Goal: Task Accomplishment & Management: Manage account settings

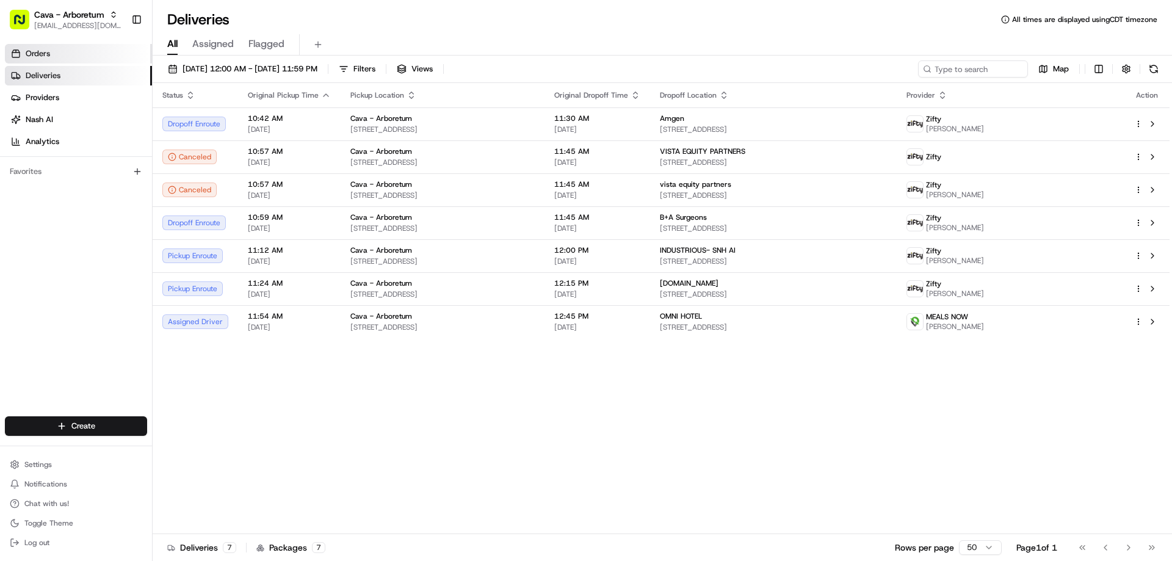
click at [63, 57] on link "Orders" at bounding box center [78, 54] width 147 height 20
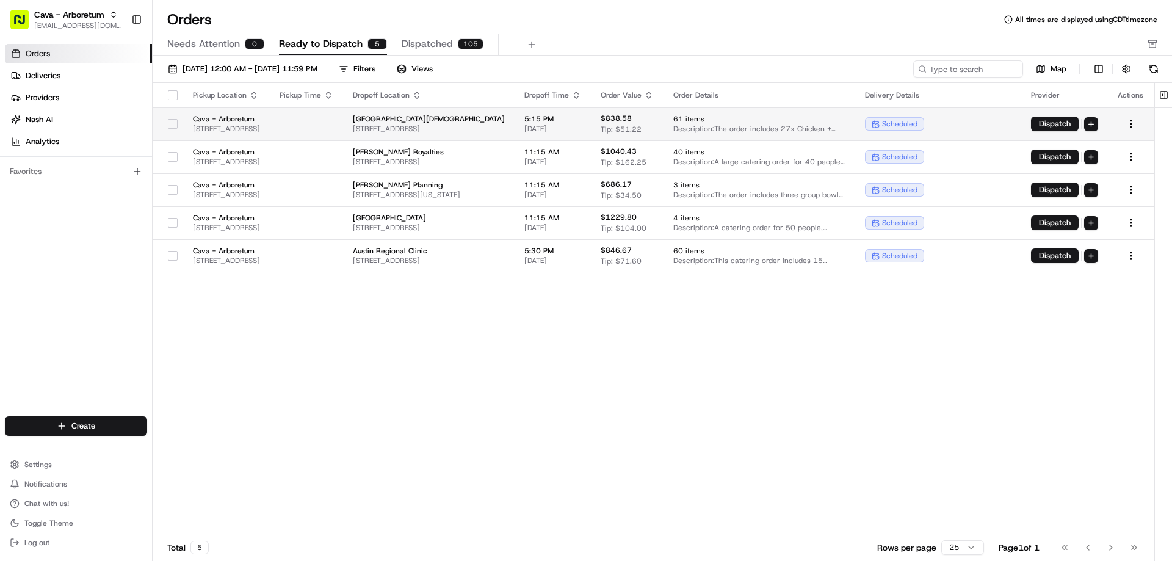
click at [168, 124] on button "button" at bounding box center [173, 124] width 10 height 10
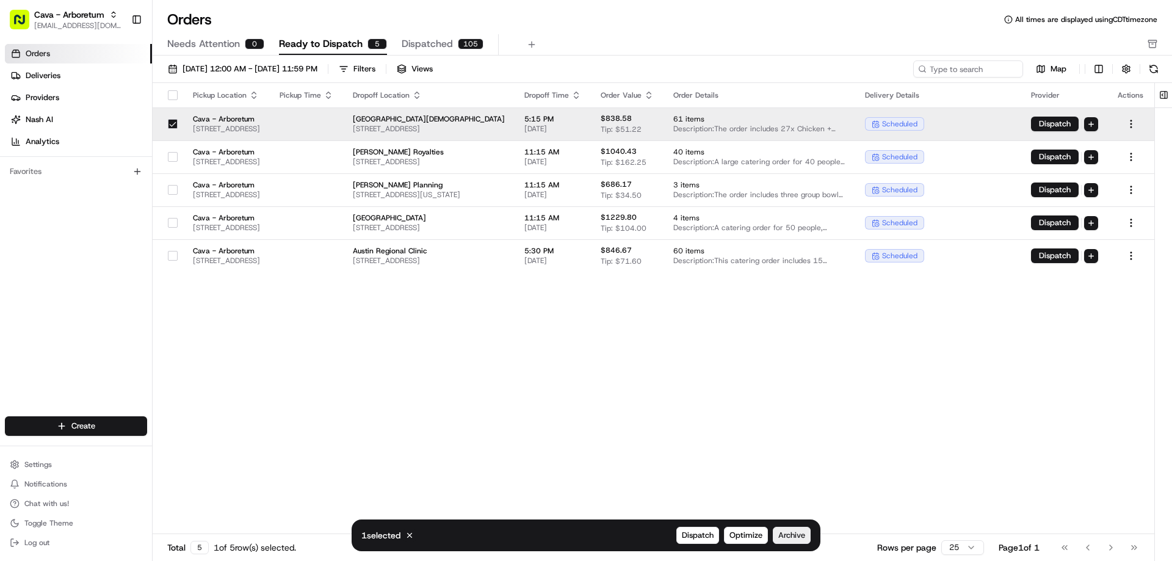
click at [788, 536] on span "Archive" at bounding box center [791, 535] width 27 height 11
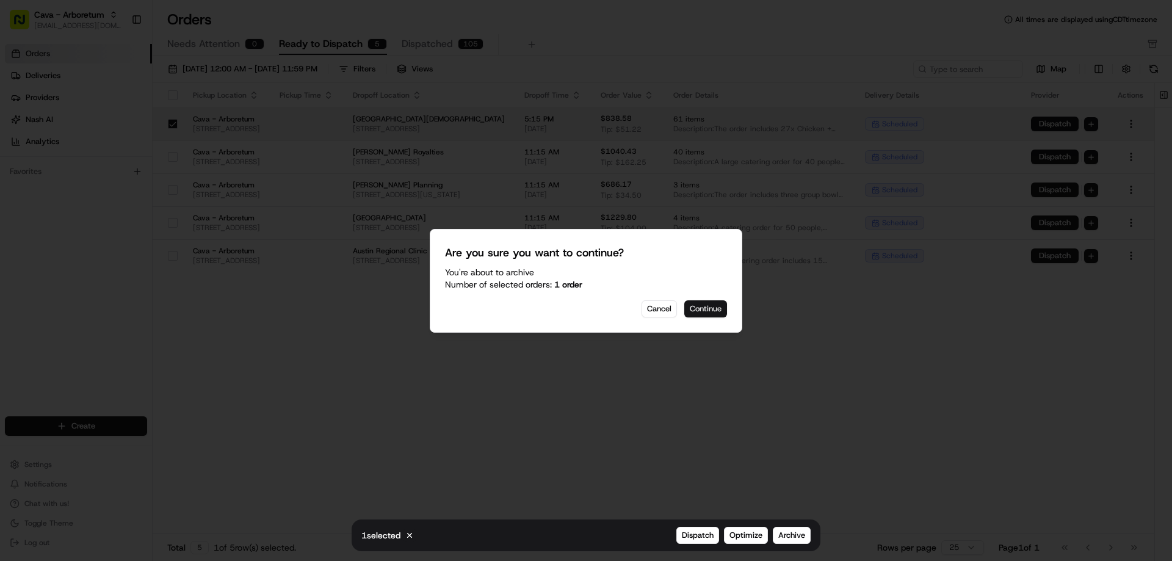
click at [710, 309] on button "Continue" at bounding box center [705, 308] width 43 height 17
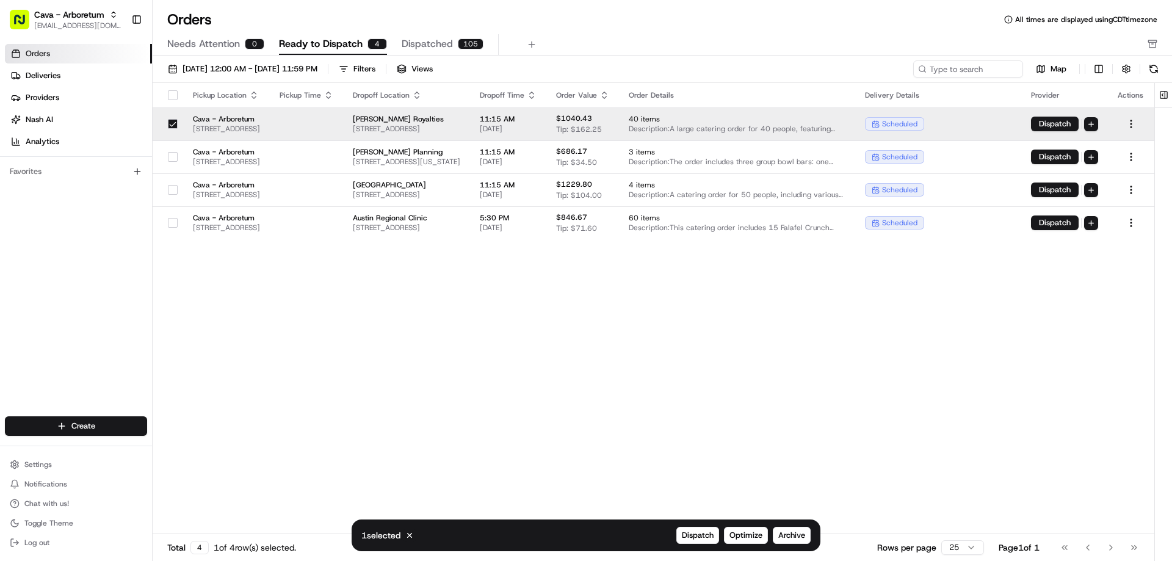
click at [169, 122] on button "button" at bounding box center [173, 124] width 10 height 10
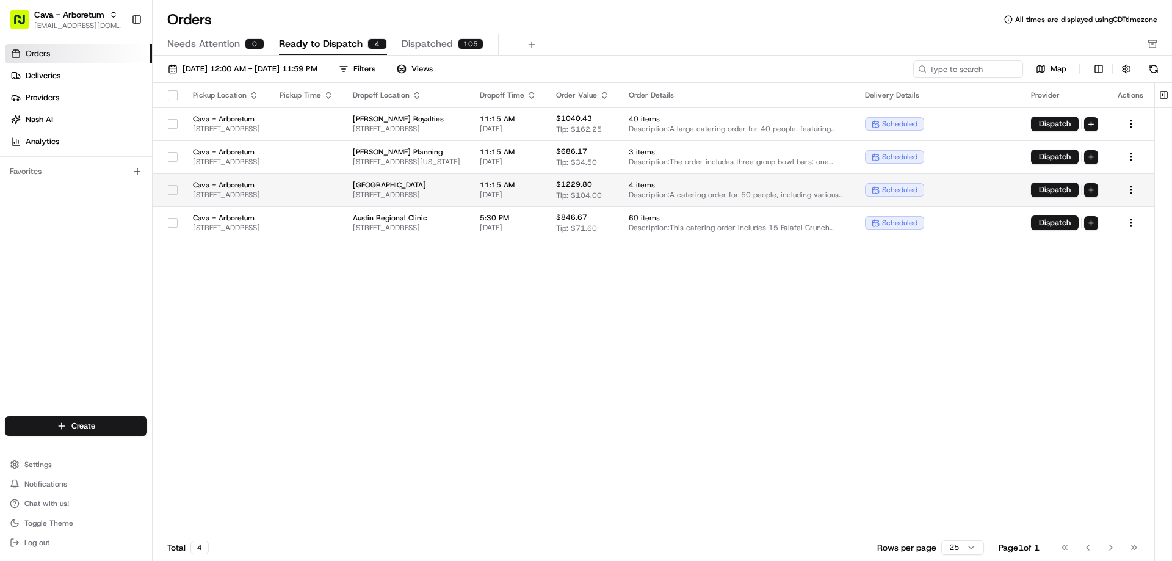
click at [168, 191] on button "button" at bounding box center [173, 190] width 10 height 10
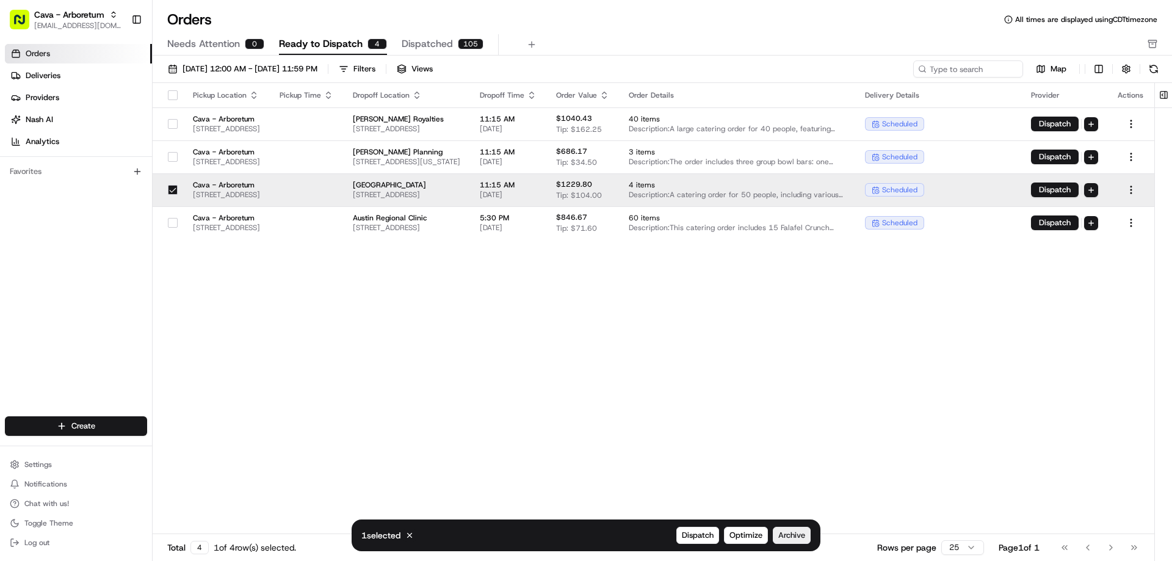
click at [785, 533] on span "Archive" at bounding box center [791, 535] width 27 height 11
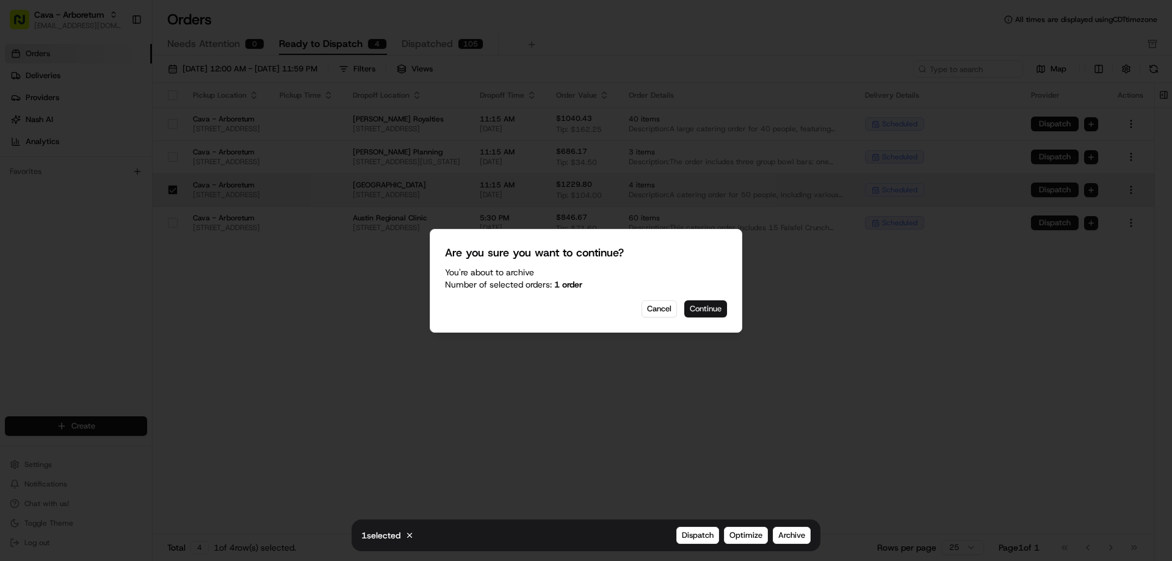
click at [702, 311] on button "Continue" at bounding box center [705, 308] width 43 height 17
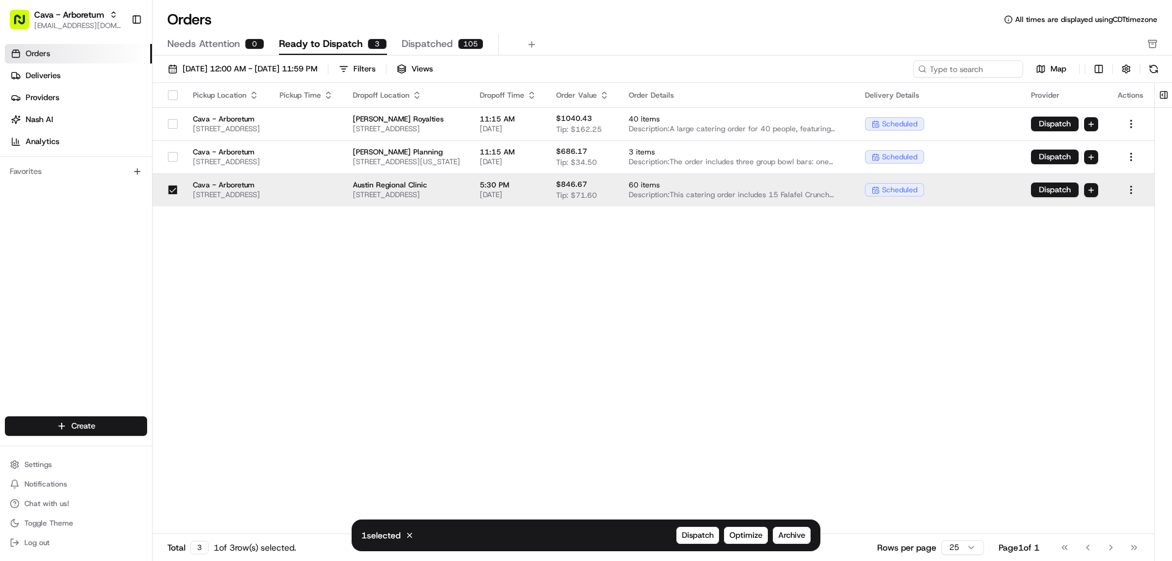
click at [168, 188] on button "button" at bounding box center [173, 190] width 10 height 10
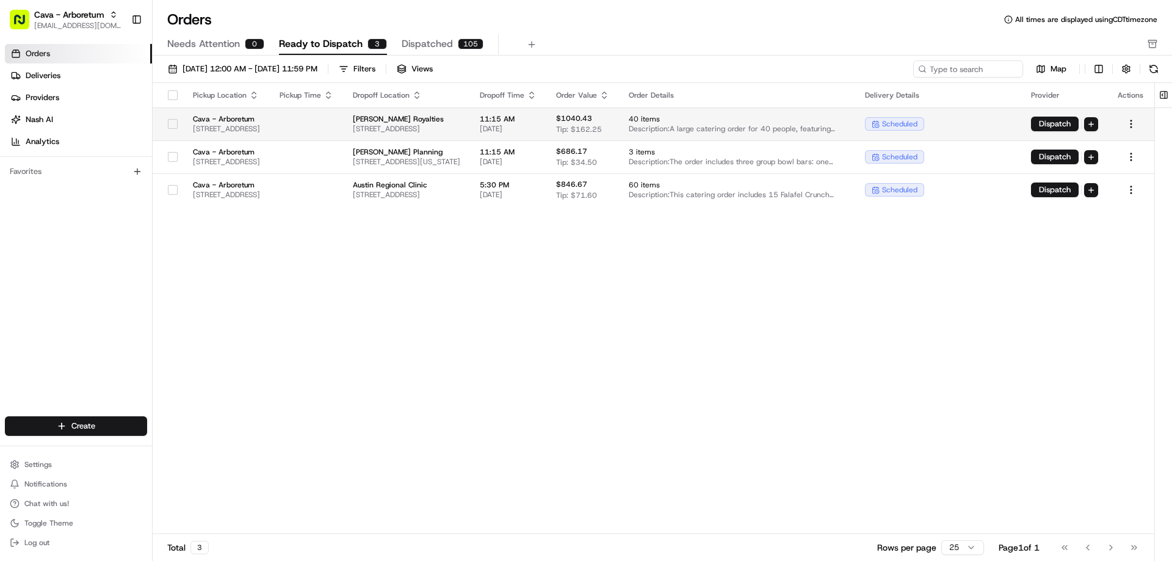
click at [168, 123] on button "button" at bounding box center [173, 124] width 10 height 10
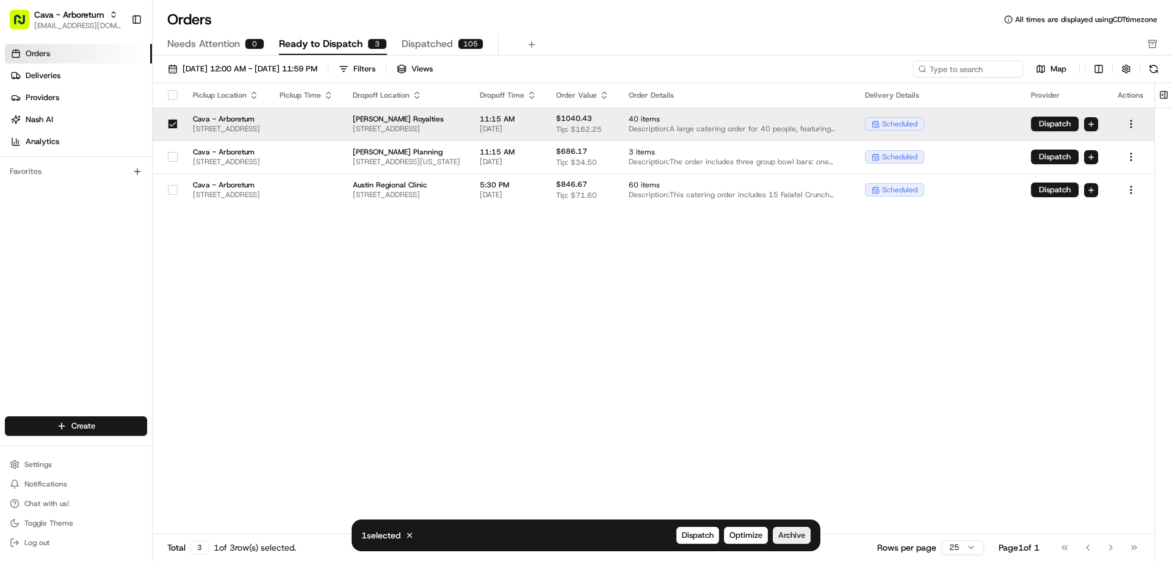
click at [809, 533] on button "Archive" at bounding box center [792, 535] width 38 height 17
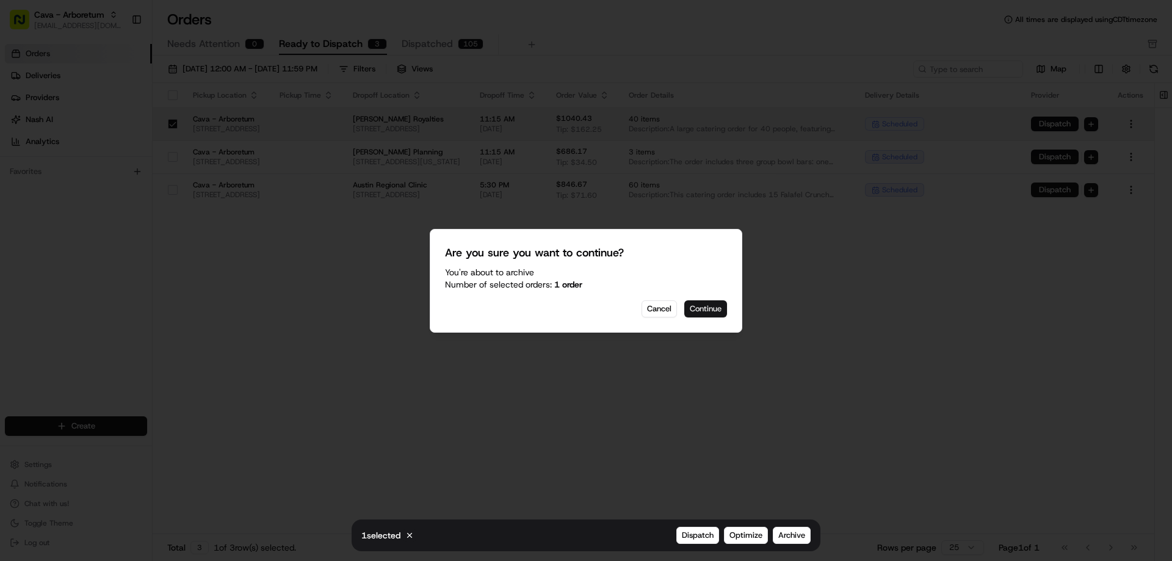
click at [715, 307] on button "Continue" at bounding box center [705, 308] width 43 height 17
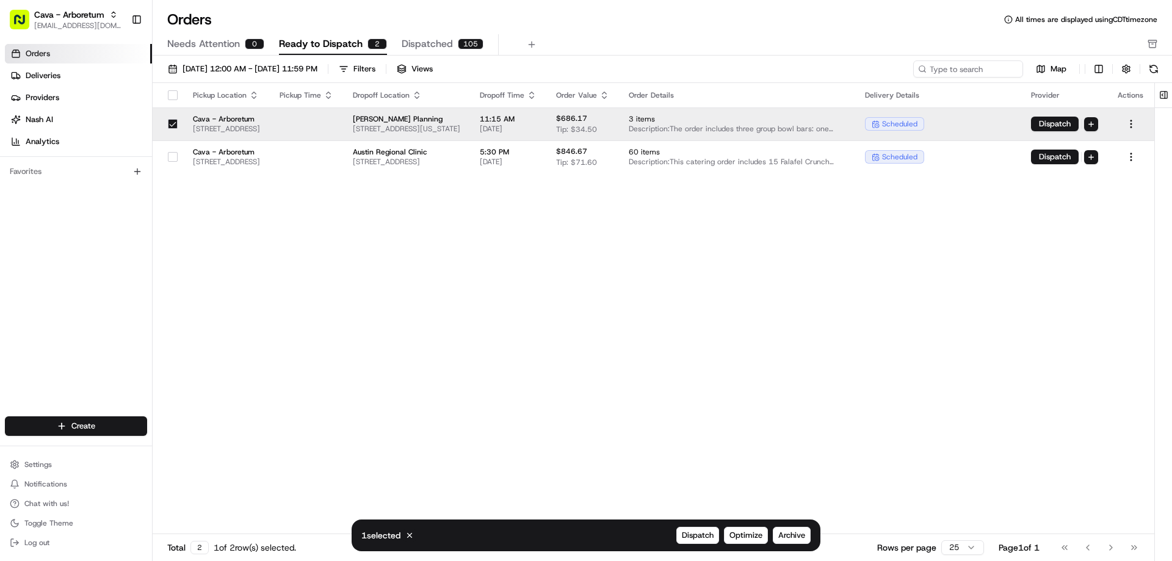
click at [170, 124] on button "button" at bounding box center [173, 124] width 10 height 10
